Goal: Information Seeking & Learning: Learn about a topic

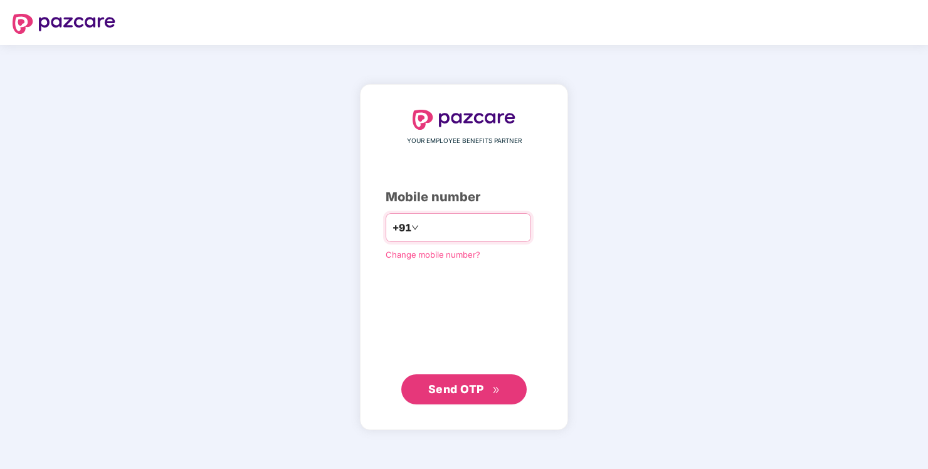
type input "**********"
click at [472, 386] on span "Send OTP" at bounding box center [456, 388] width 56 height 13
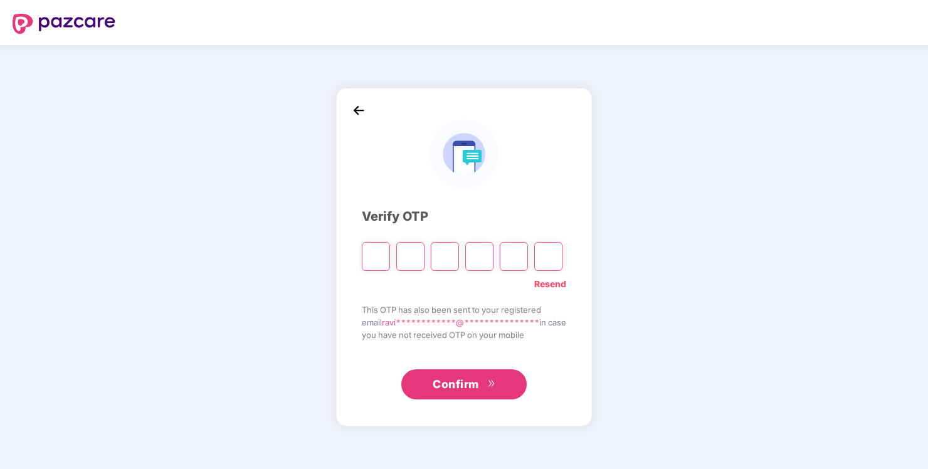
paste input "*"
type input "*"
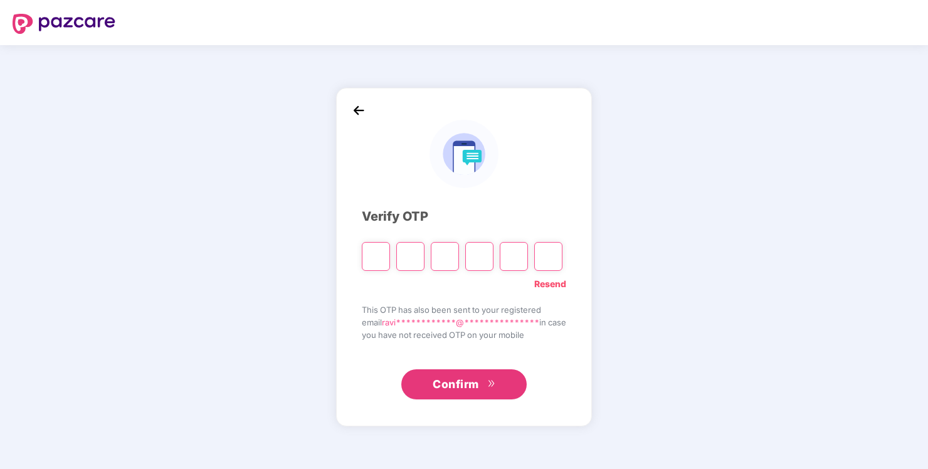
type input "*"
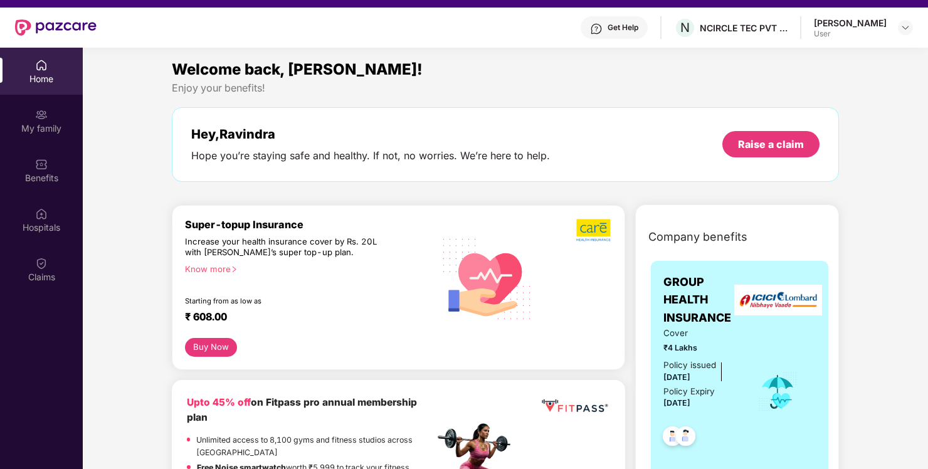
scroll to position [16, 0]
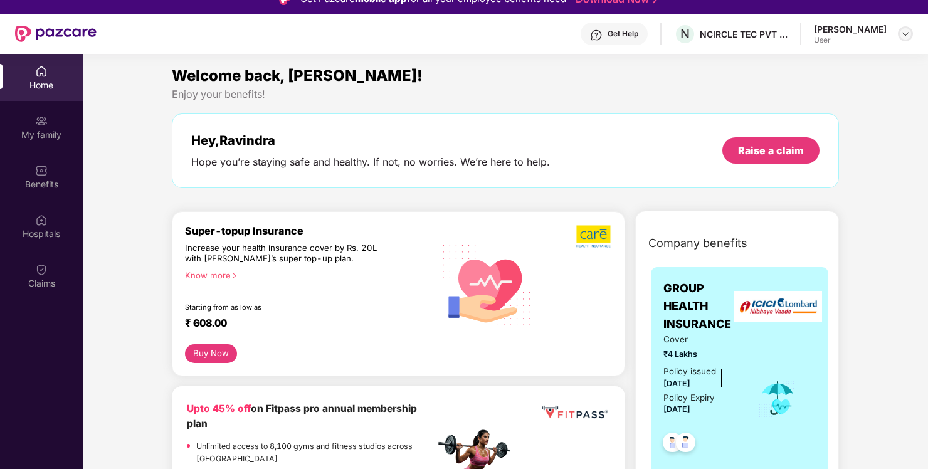
click at [906, 35] on img at bounding box center [905, 34] width 10 height 10
click at [821, 106] on div "User" at bounding box center [836, 109] width 73 height 10
click at [831, 39] on div "User" at bounding box center [850, 40] width 73 height 10
click at [826, 32] on div "[PERSON_NAME]" at bounding box center [850, 29] width 73 height 12
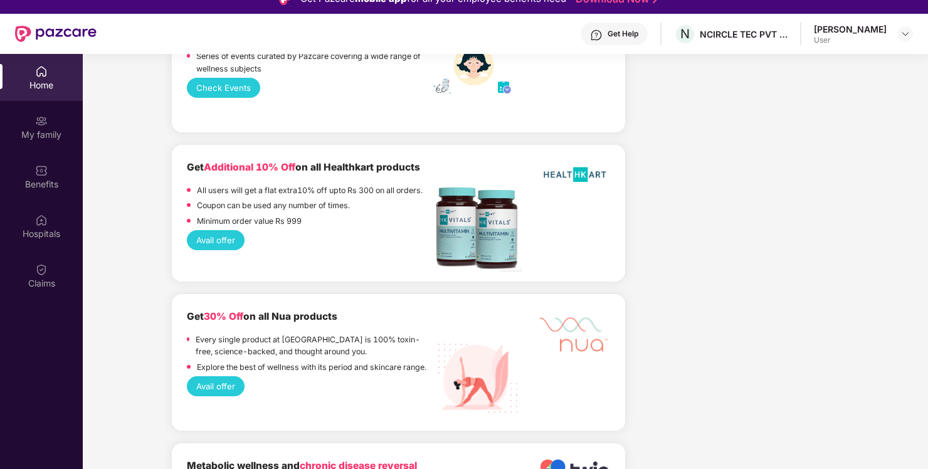
scroll to position [1808, 0]
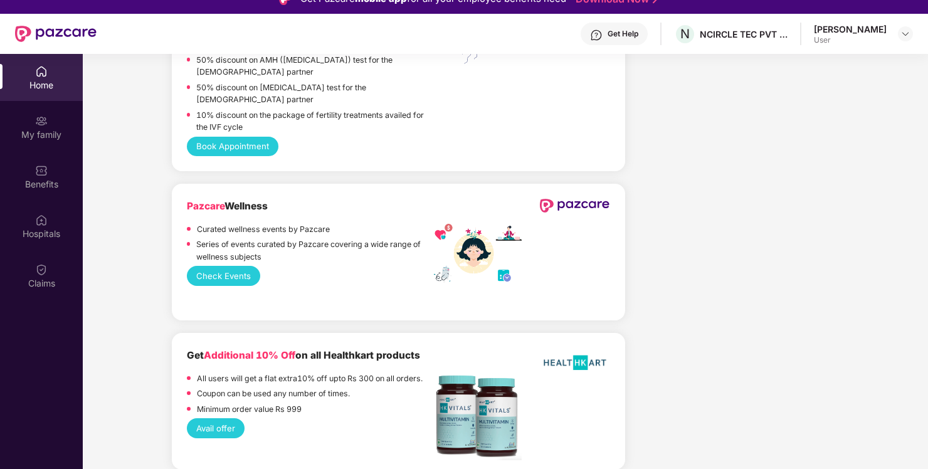
drag, startPoint x: 926, startPoint y: 379, endPoint x: 928, endPoint y: 223, distance: 156.2
click at [928, 223] on html "Get Pazcare mobile app for all your employee benefits need Download Now Get Hel…" at bounding box center [464, 218] width 928 height 469
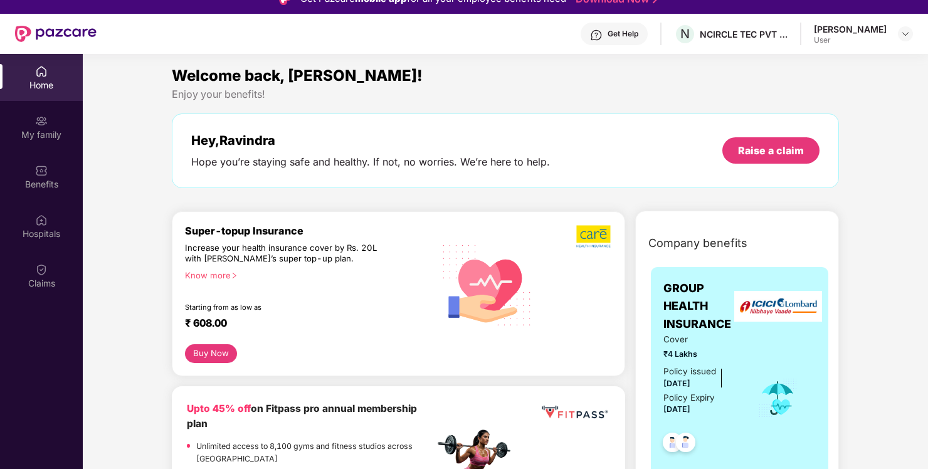
scroll to position [0, 0]
click at [733, 23] on div "N NCIRCLE TEC PVT LTD" at bounding box center [730, 34] width 113 height 22
click at [733, 29] on div "NCIRCLE TEC PVT LTD" at bounding box center [744, 34] width 88 height 12
click at [786, 35] on div "NCIRCLE TEC PVT LTD" at bounding box center [744, 34] width 88 height 12
click at [842, 42] on div "User" at bounding box center [850, 40] width 73 height 10
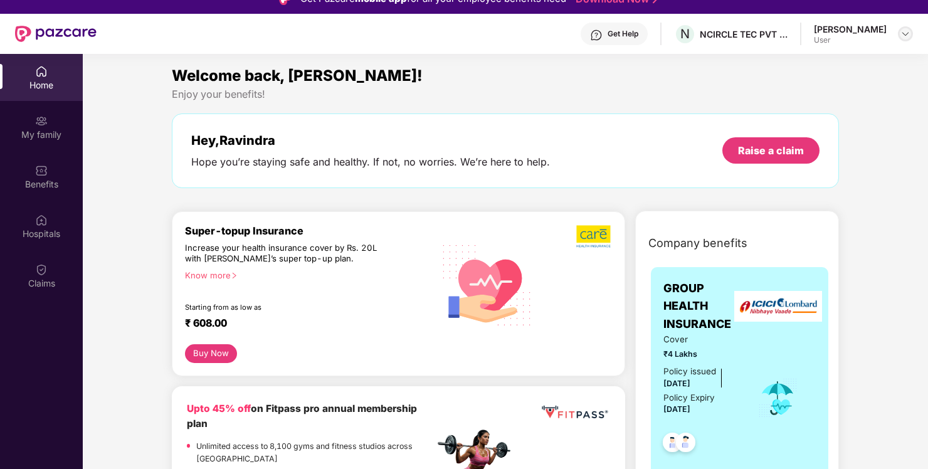
click at [902, 37] on img at bounding box center [905, 34] width 10 height 10
click at [904, 36] on img at bounding box center [905, 34] width 10 height 10
click at [45, 122] on img at bounding box center [41, 121] width 13 height 13
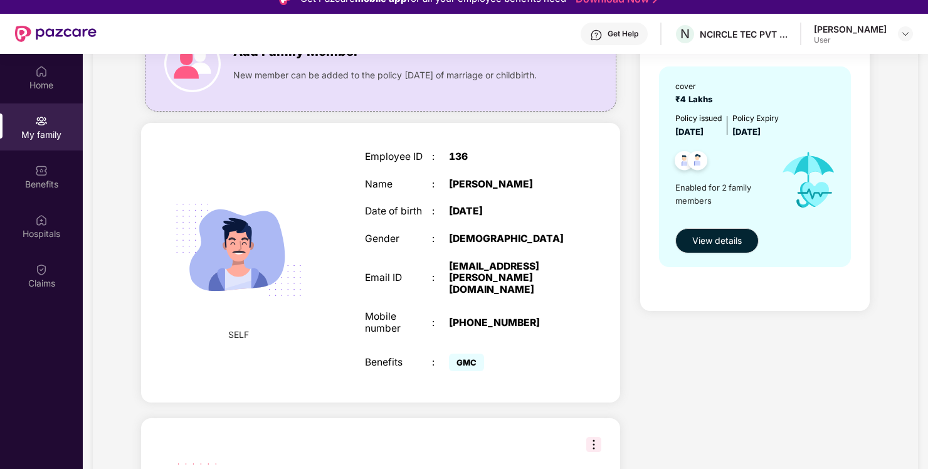
scroll to position [188, 0]
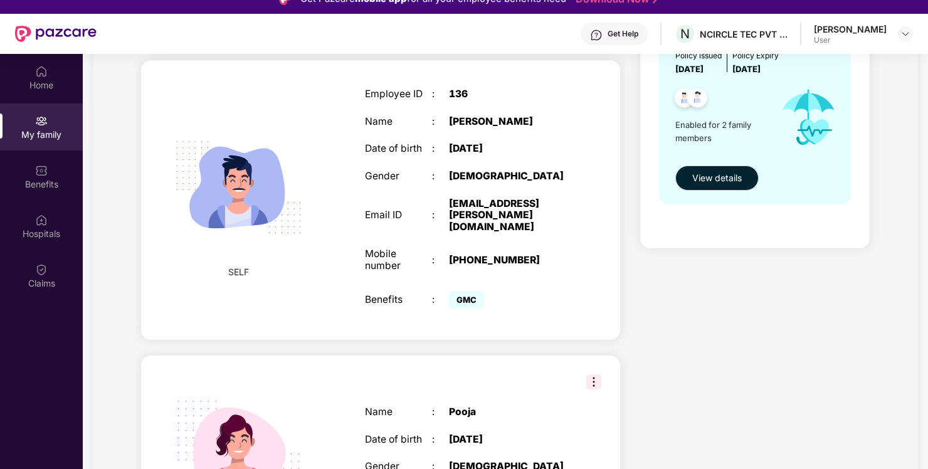
click at [485, 255] on div "[PHONE_NUMBER]" at bounding box center [508, 261] width 118 height 12
click at [507, 255] on div "[PHONE_NUMBER]" at bounding box center [508, 261] width 118 height 12
drag, startPoint x: 507, startPoint y: 248, endPoint x: 545, endPoint y: 288, distance: 55.0
click at [545, 288] on div "GMC" at bounding box center [508, 300] width 118 height 24
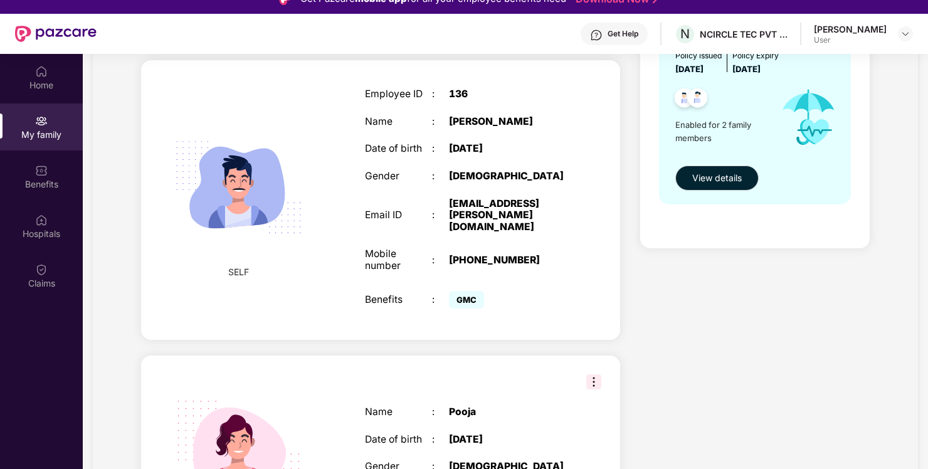
click at [479, 255] on div "[PHONE_NUMBER]" at bounding box center [508, 261] width 118 height 12
click at [517, 267] on div "Employee ID : 136 Name : [PERSON_NAME] Date of birth : [DEMOGRAPHIC_DATA] Gende…" at bounding box center [465, 200] width 227 height 255
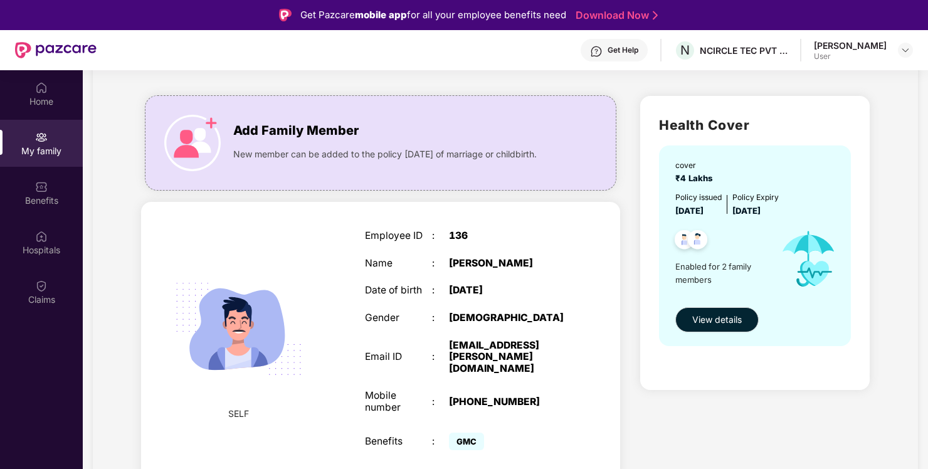
scroll to position [125, 0]
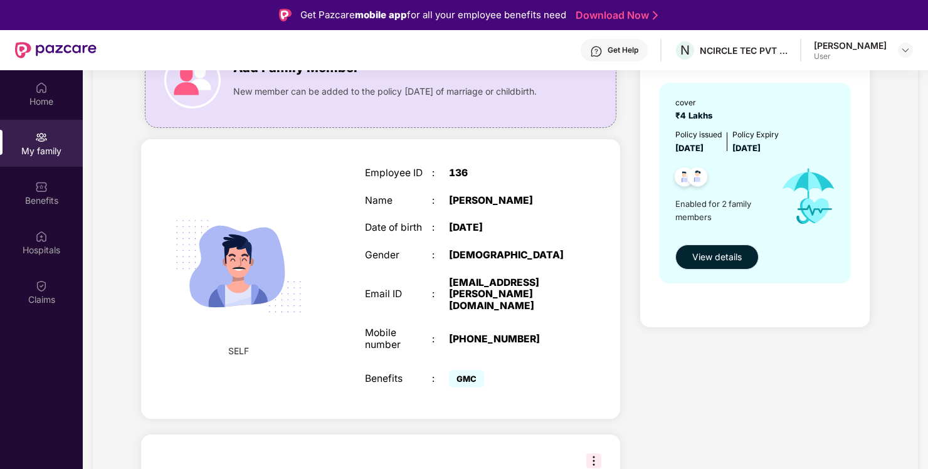
click at [714, 253] on span "View details" at bounding box center [717, 257] width 50 height 14
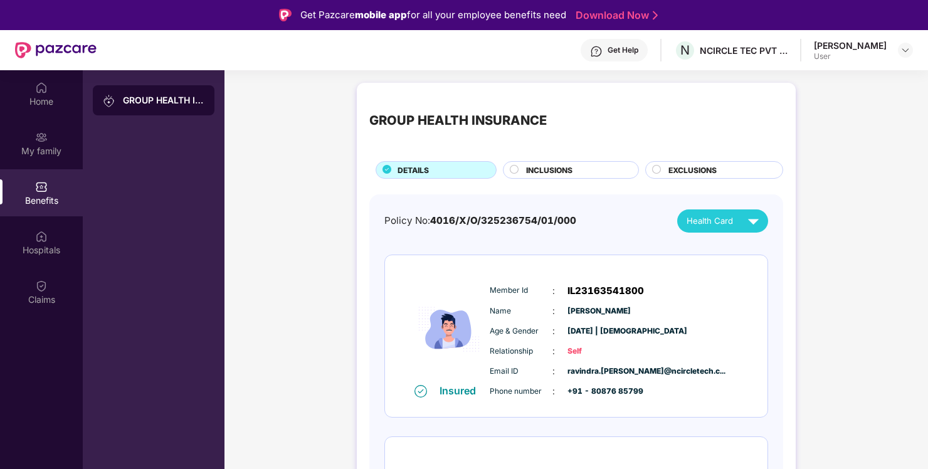
scroll to position [138, 0]
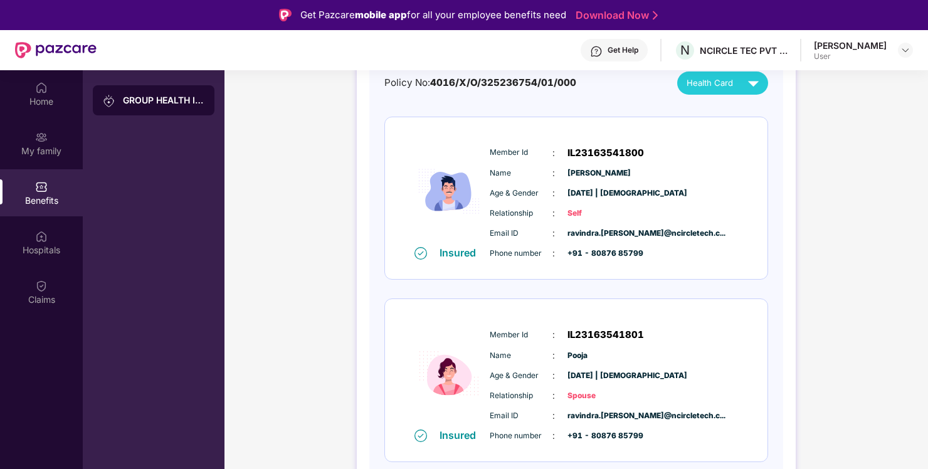
click at [597, 238] on span "ravindra.bhadale@ncircletech.c..." at bounding box center [598, 234] width 63 height 12
click at [596, 245] on div "Email ID : ravindra.bhadale@ncircletech.c... Phone number : +91 - 80876 85799" at bounding box center [614, 243] width 255 height 34
click at [594, 255] on span "+91 - 80876 85799" at bounding box center [598, 254] width 63 height 12
drag, startPoint x: 588, startPoint y: 258, endPoint x: 658, endPoint y: 253, distance: 70.4
click at [658, 253] on div "Phone number : +91 - 80876 85799" at bounding box center [614, 253] width 249 height 14
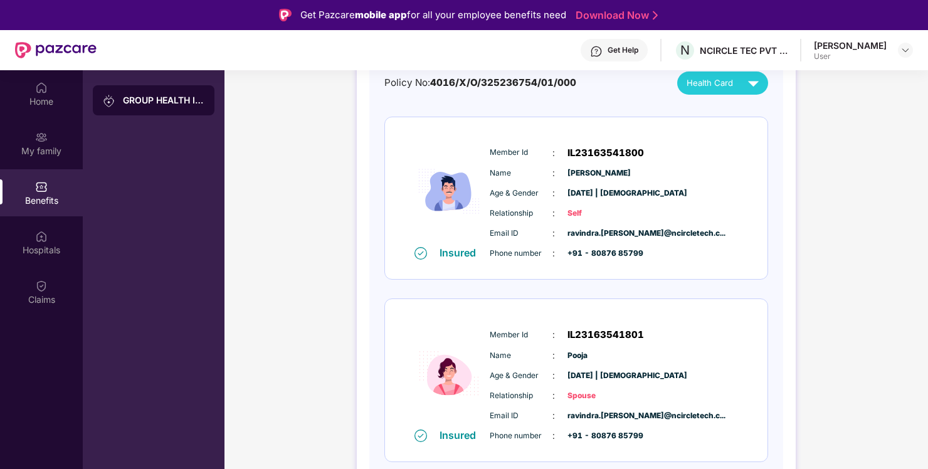
drag, startPoint x: 658, startPoint y: 253, endPoint x: 663, endPoint y: 297, distance: 43.6
click at [663, 297] on div "Insured Member Id : IL23163541800 Name : Ravindra Bhadale Age & Gender : 06 Nov…" at bounding box center [576, 290] width 384 height 346
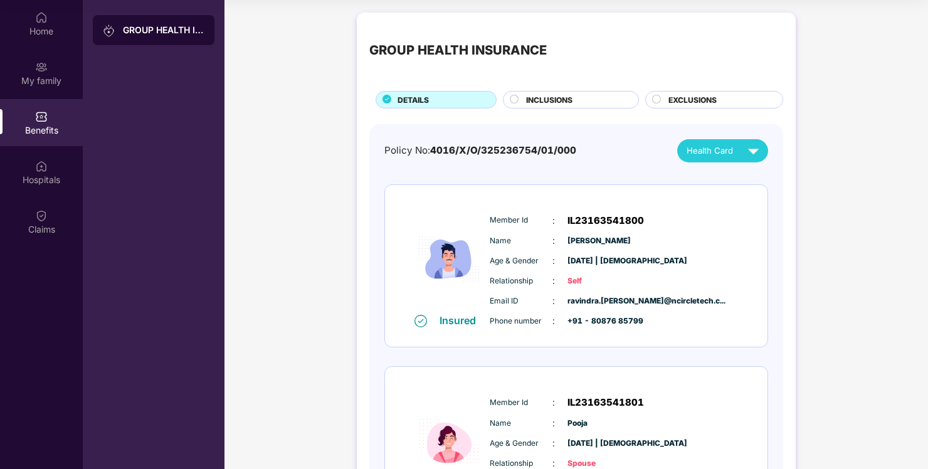
scroll to position [0, 0]
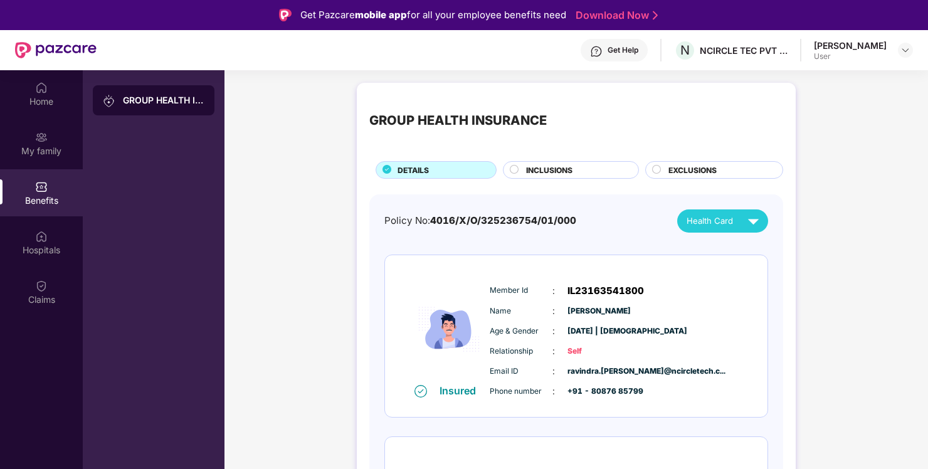
click at [154, 97] on div "GROUP HEALTH INSURANCE" at bounding box center [164, 100] width 82 height 13
click at [608, 53] on div "Get Help" at bounding box center [623, 50] width 31 height 10
click at [847, 40] on div "Ravindra Bhadale" at bounding box center [850, 46] width 73 height 12
click at [835, 45] on div "Ravindra Bhadale" at bounding box center [850, 46] width 73 height 12
click at [911, 49] on div at bounding box center [905, 50] width 15 height 15
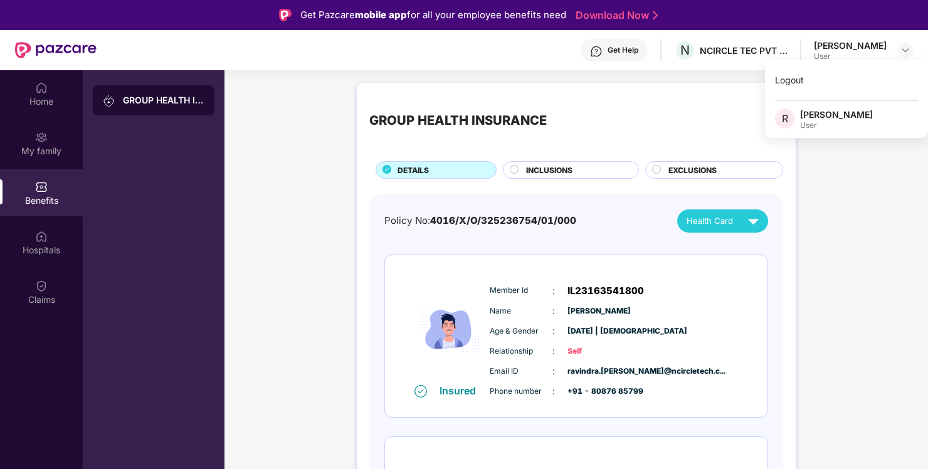
click at [813, 120] on div "User" at bounding box center [836, 125] width 73 height 10
click at [905, 42] on div "Ravindra Bhadale User" at bounding box center [863, 51] width 99 height 22
click at [898, 50] on div at bounding box center [905, 50] width 15 height 15
click at [781, 118] on span "R" at bounding box center [785, 118] width 20 height 20
drag, startPoint x: 838, startPoint y: 46, endPoint x: 831, endPoint y: 41, distance: 9.0
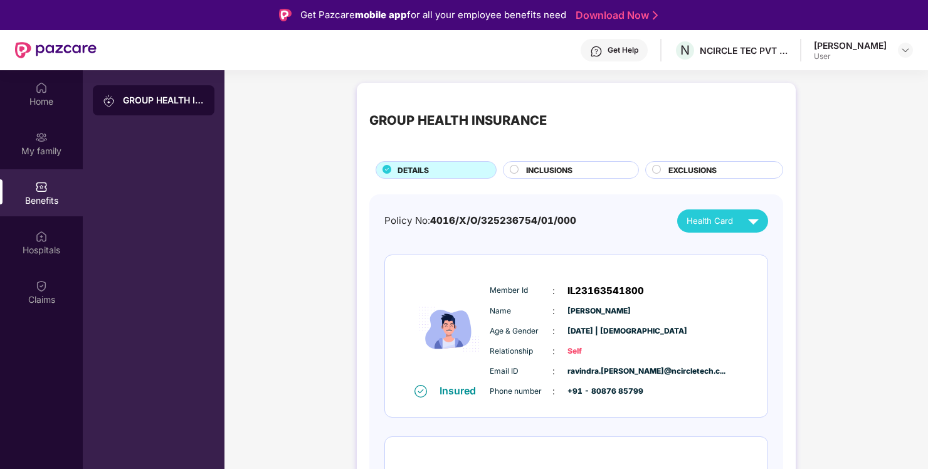
click at [831, 41] on div "Ravindra Bhadale" at bounding box center [850, 46] width 73 height 12
drag, startPoint x: 821, startPoint y: 54, endPoint x: 833, endPoint y: 46, distance: 13.9
click at [833, 46] on div "Ravindra Bhadale" at bounding box center [850, 46] width 73 height 12
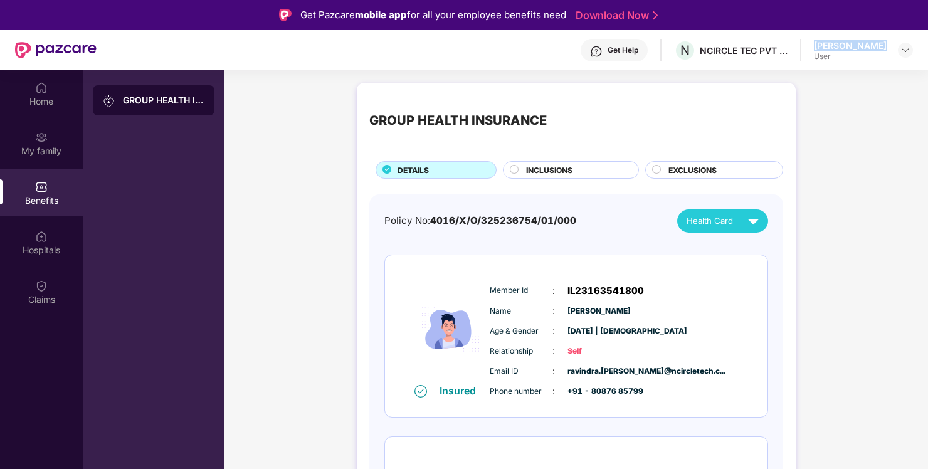
click at [315, 193] on div "GROUP HEALTH INSURANCE DETAILS INCLUSIONS EXCLUSIONS Policy No: 4016/X/O/325236…" at bounding box center [576, 377] width 704 height 601
click at [45, 102] on div "Home" at bounding box center [41, 101] width 83 height 13
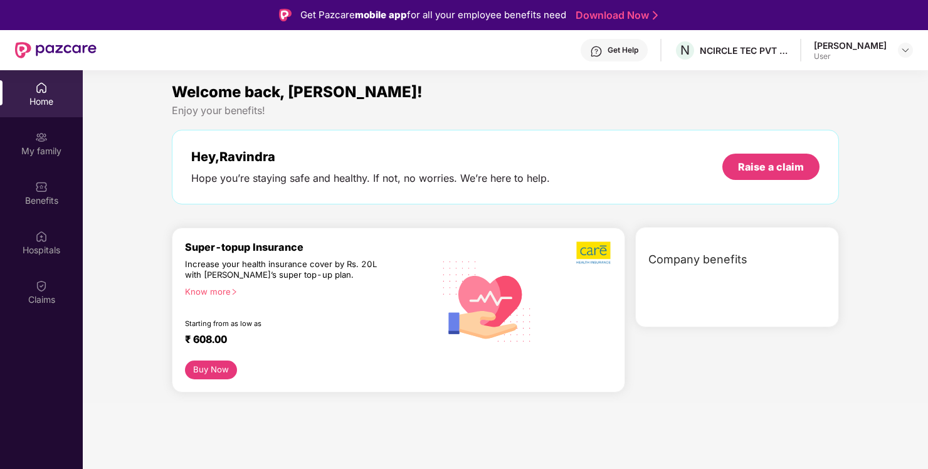
click at [616, 49] on div "Get Help" at bounding box center [623, 50] width 31 height 10
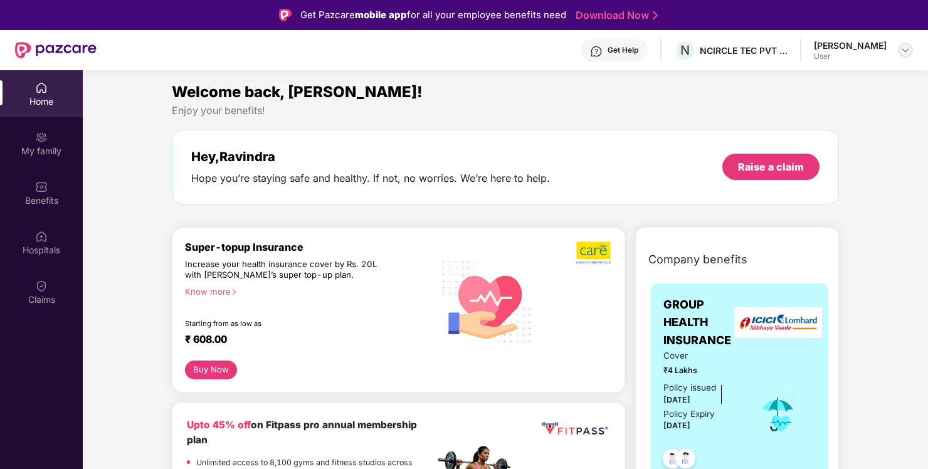
click at [901, 52] on img at bounding box center [905, 50] width 10 height 10
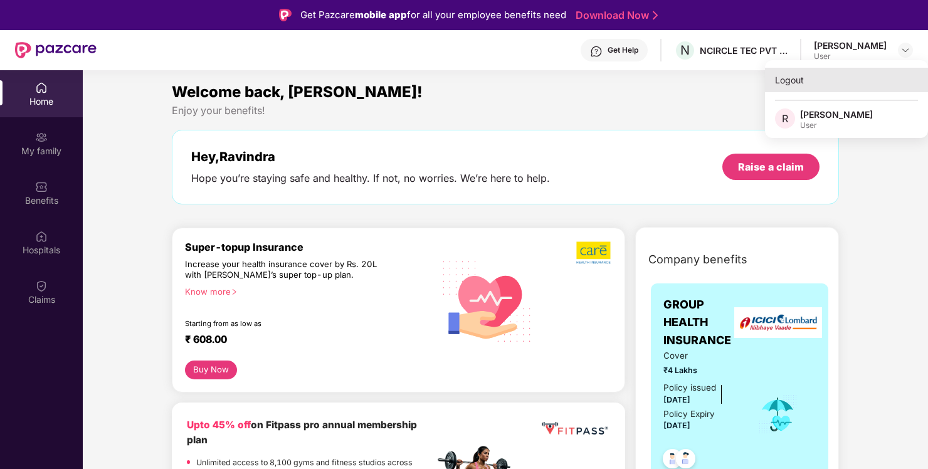
click at [796, 85] on div "Logout" at bounding box center [846, 80] width 163 height 24
